Goal: Find specific page/section: Find specific page/section

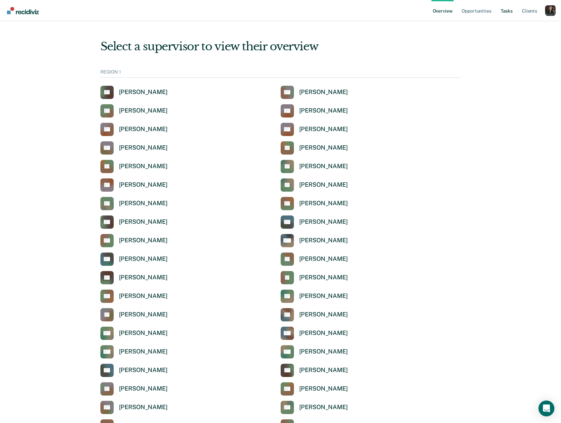
click at [509, 12] on link "Tasks" at bounding box center [506, 10] width 15 height 21
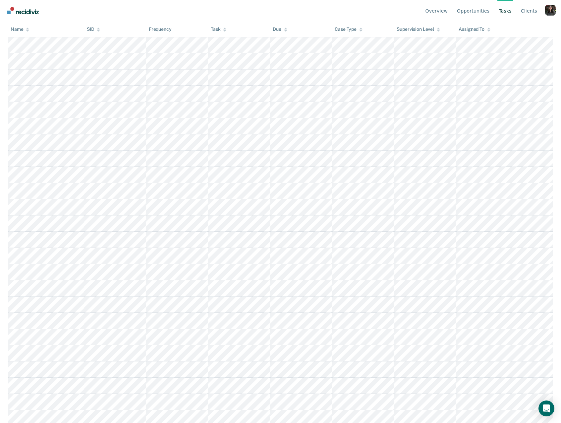
scroll to position [512, 0]
click at [206, 201] on tr at bounding box center [280, 203] width 545 height 16
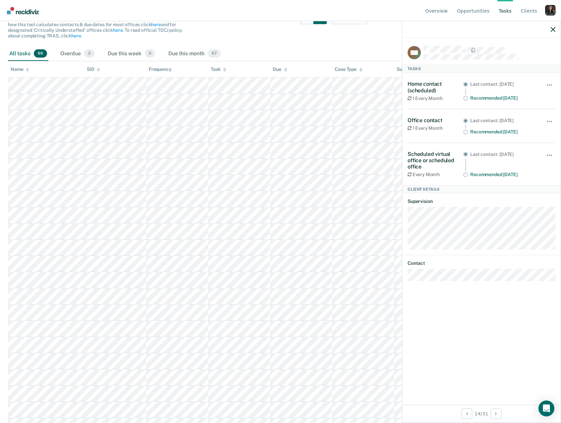
scroll to position [0, 0]
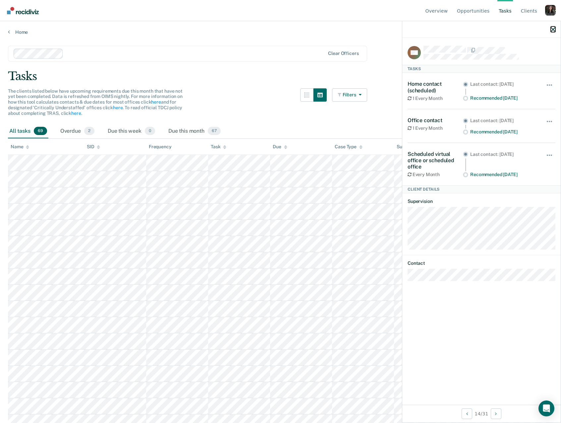
click at [552, 30] on icon "button" at bounding box center [553, 29] width 5 height 5
